Goal: Task Accomplishment & Management: Use online tool/utility

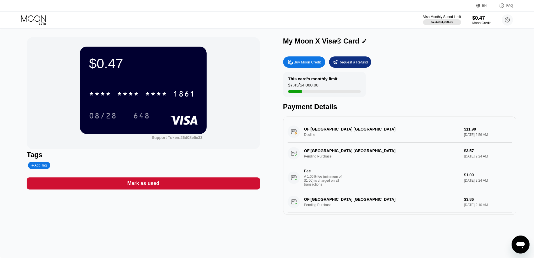
click at [341, 65] on div "Request a Refund" at bounding box center [353, 62] width 29 height 5
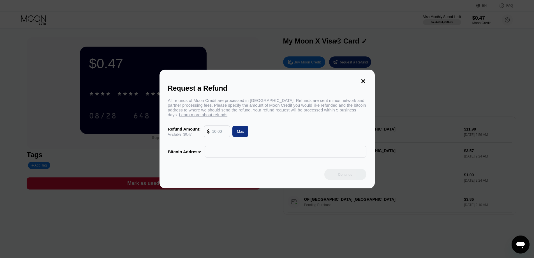
click at [244, 133] on div "Max" at bounding box center [240, 131] width 7 height 5
type input "0.47"
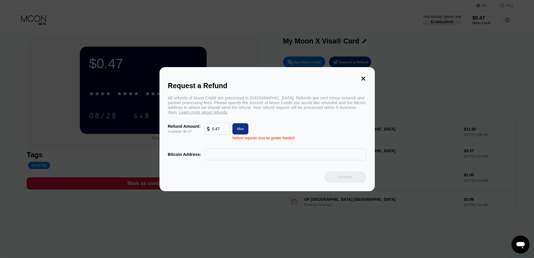
click at [244, 131] on div "Max" at bounding box center [240, 128] width 7 height 5
click at [243, 134] on div "Max" at bounding box center [241, 128] width 16 height 11
click at [344, 159] on input "text" at bounding box center [286, 154] width 156 height 11
click at [364, 82] on div "Request a Refund" at bounding box center [267, 86] width 199 height 8
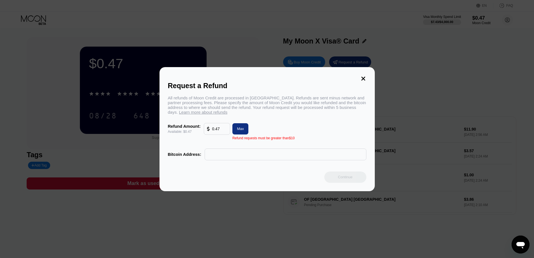
click at [365, 78] on icon at bounding box center [364, 78] width 6 height 6
